Goal: Task Accomplishment & Management: Use online tool/utility

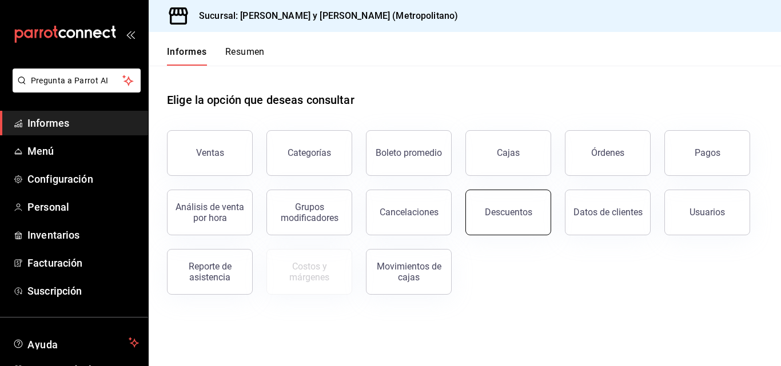
click at [528, 220] on button "Descuentos" at bounding box center [508, 213] width 86 height 46
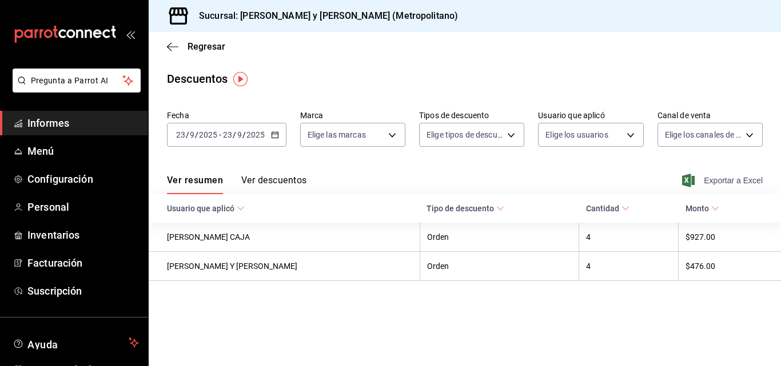
click at [707, 181] on font "Exportar a Excel" at bounding box center [733, 180] width 59 height 9
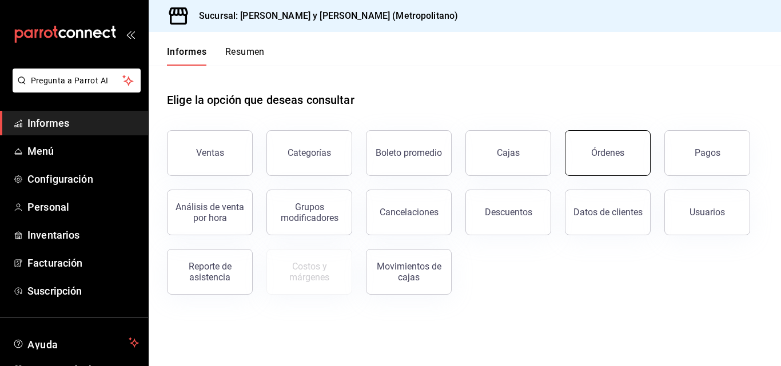
click at [604, 164] on button "Órdenes" at bounding box center [608, 153] width 86 height 46
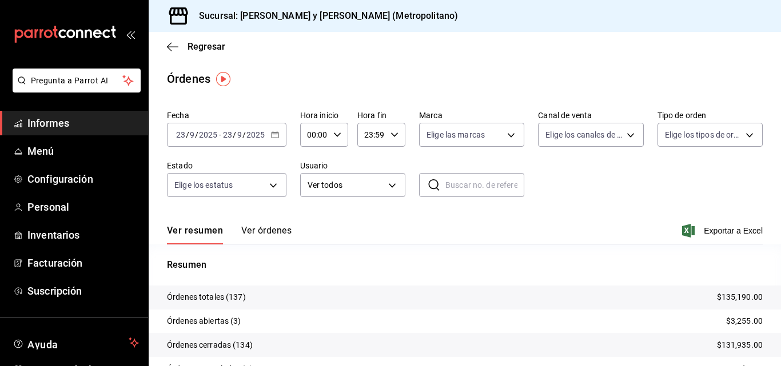
click at [339, 135] on icon "button" at bounding box center [337, 135] width 8 height 8
click at [314, 191] on font "03" at bounding box center [311, 189] width 9 height 9
type input "03:00"
click at [544, 209] on div at bounding box center [390, 183] width 781 height 366
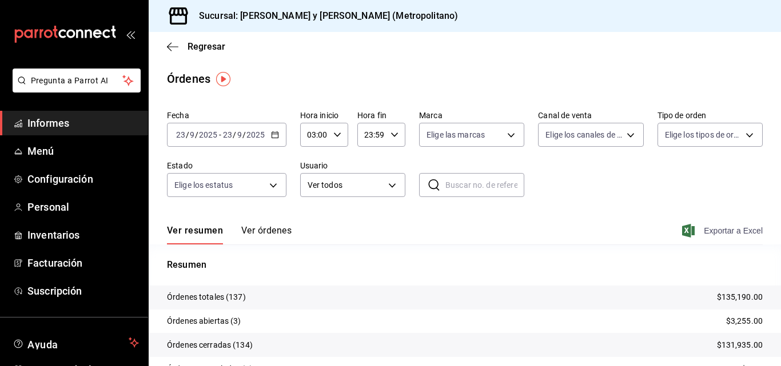
click at [682, 229] on icon "button" at bounding box center [688, 231] width 13 height 14
